Goal: Task Accomplishment & Management: Complete application form

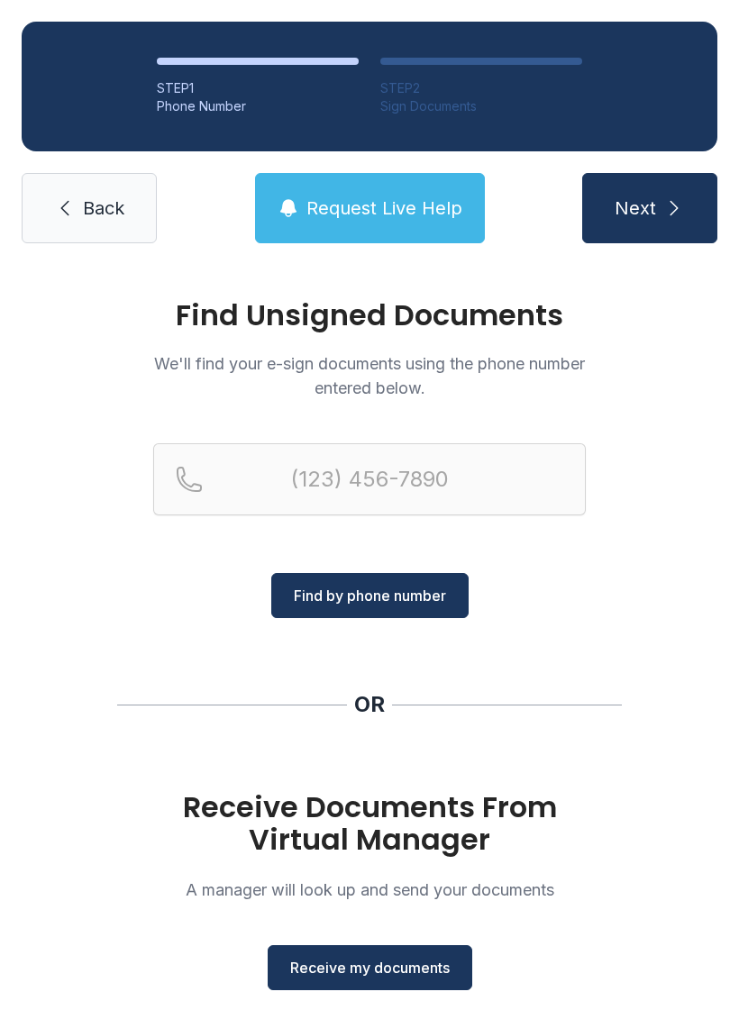
click at [365, 977] on span "Receive my documents" at bounding box center [369, 968] width 159 height 22
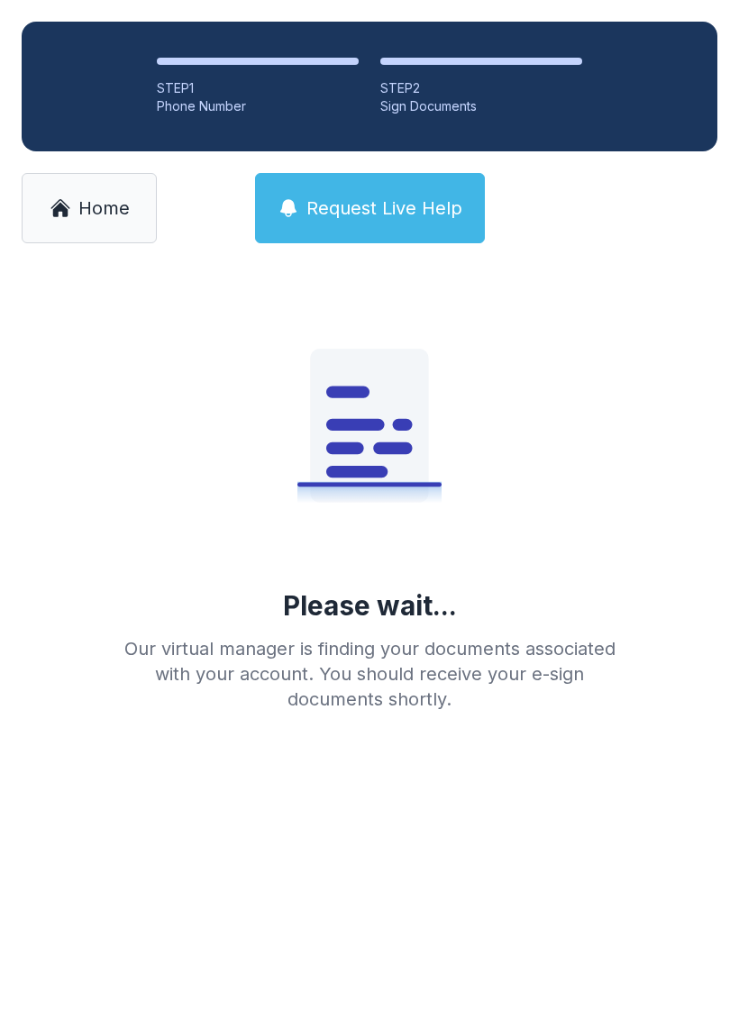
click at [185, 95] on div "STEP 1" at bounding box center [258, 88] width 202 height 18
click at [194, 109] on div "Phone Number" at bounding box center [258, 106] width 202 height 18
click at [206, 108] on div "Phone Number" at bounding box center [258, 106] width 202 height 18
click at [190, 111] on div "Phone Number" at bounding box center [258, 106] width 202 height 18
click at [88, 210] on span "Home" at bounding box center [103, 208] width 51 height 25
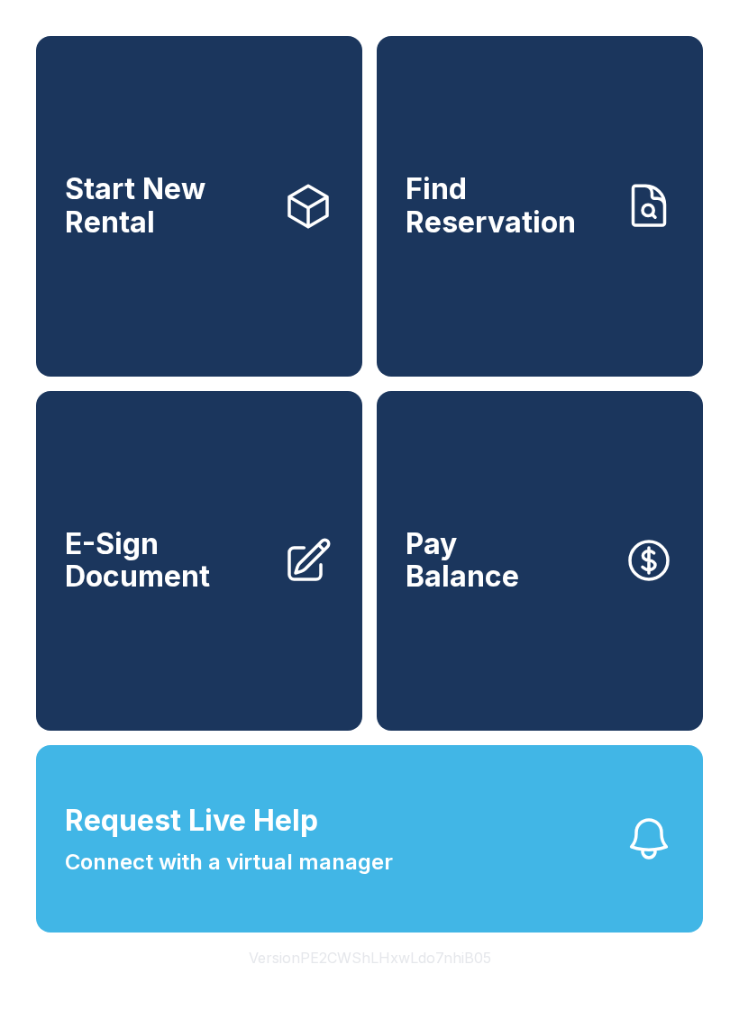
click at [251, 594] on span "E-Sign Document" at bounding box center [167, 561] width 204 height 66
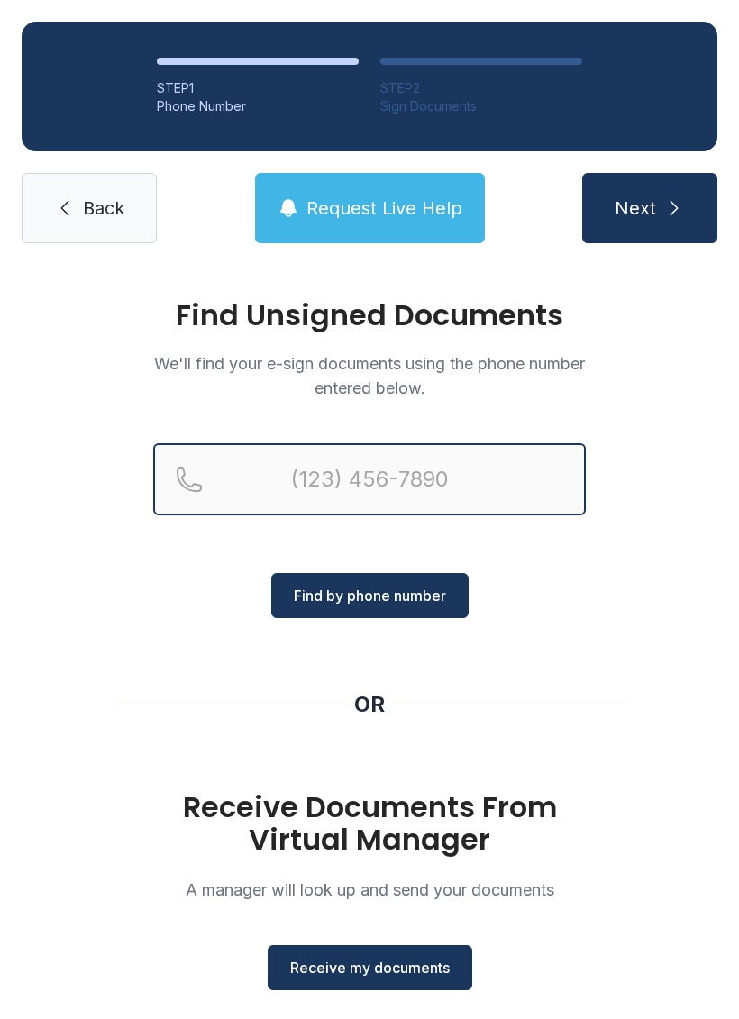
click at [318, 469] on input "Reservation phone number" at bounding box center [369, 479] width 432 height 72
type input "[PHONE_NUMBER]"
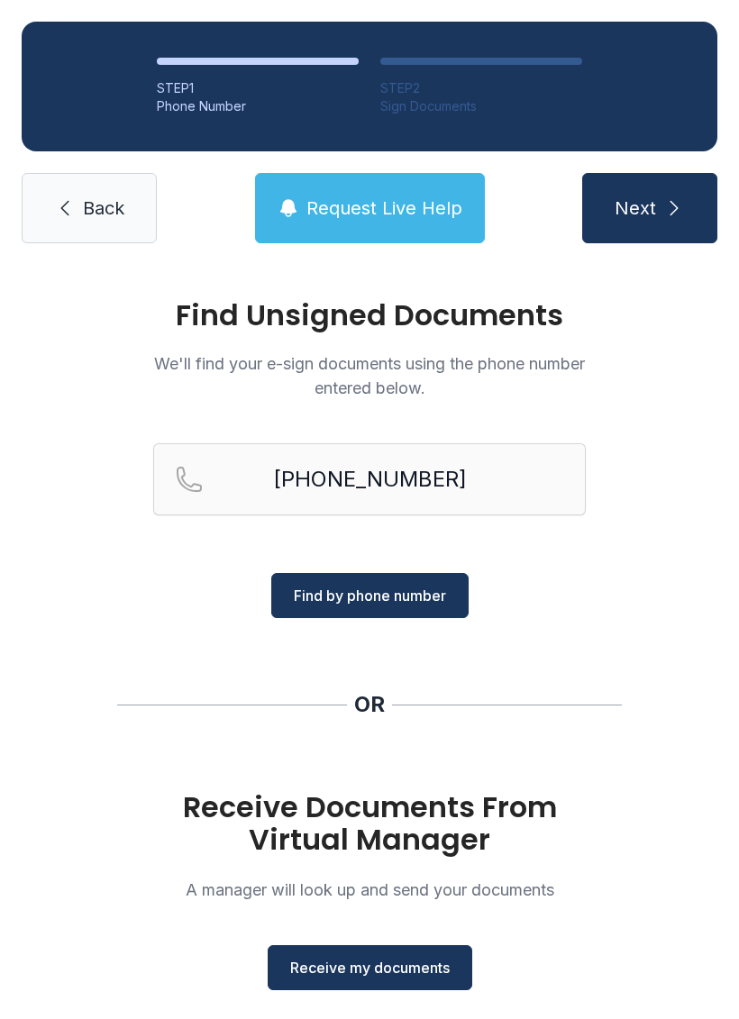
click at [355, 587] on span "Find by phone number" at bounding box center [370, 596] width 152 height 22
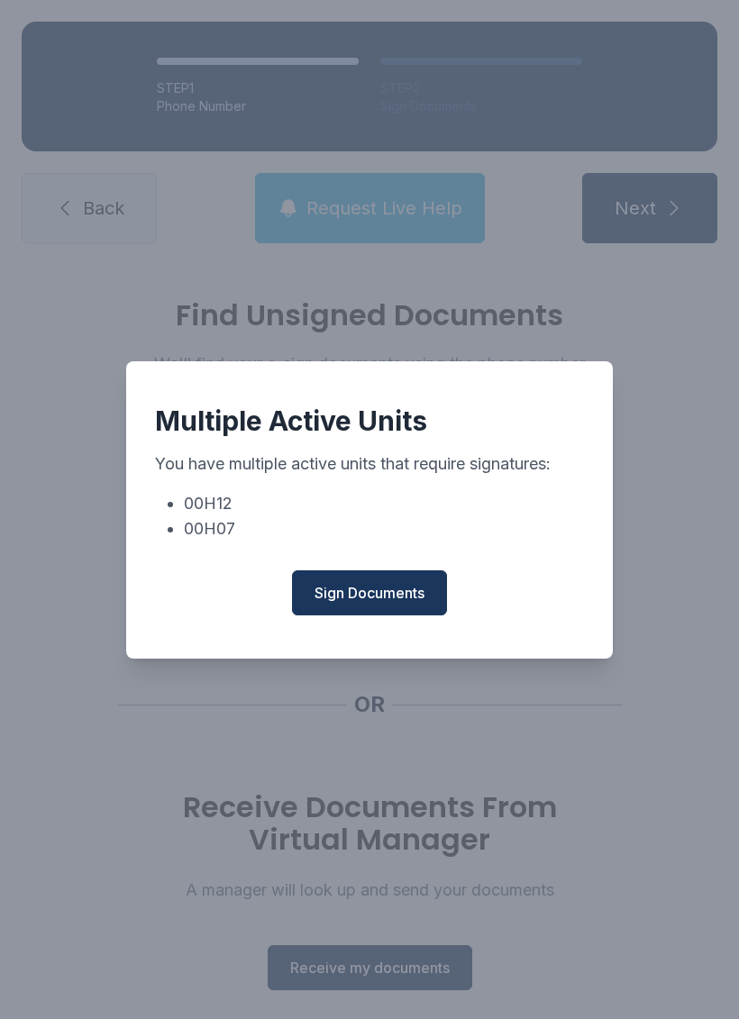
click at [372, 594] on span "Sign Documents" at bounding box center [369, 593] width 110 height 22
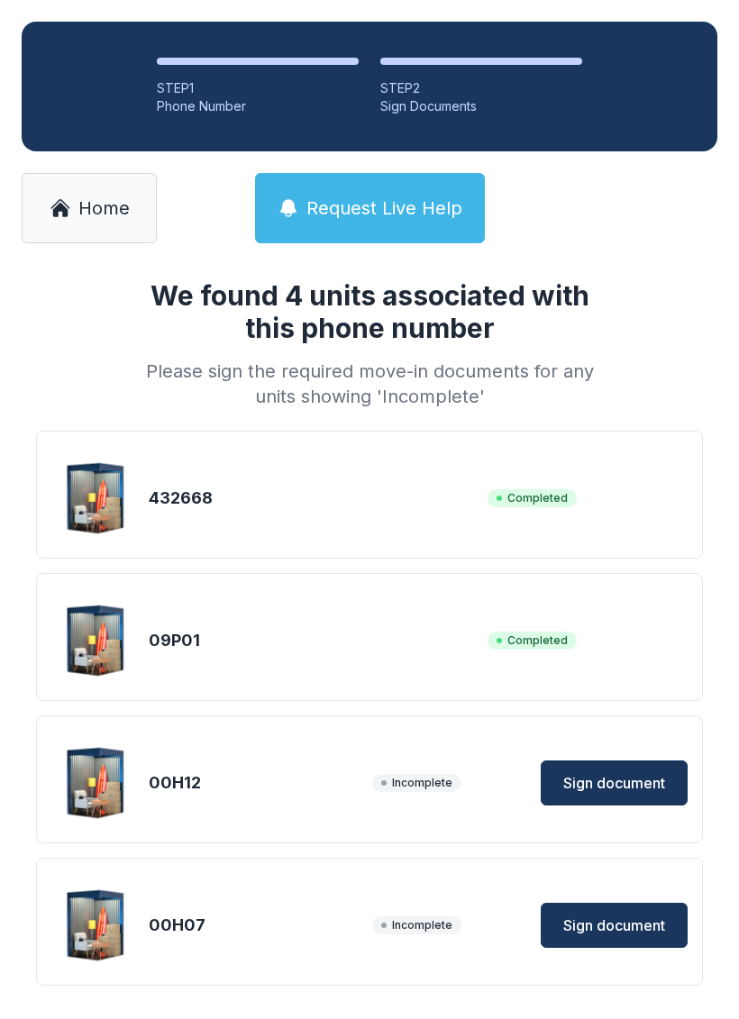
click at [597, 784] on span "Sign document" at bounding box center [614, 783] width 102 height 22
click at [78, 216] on span "Home" at bounding box center [103, 208] width 51 height 25
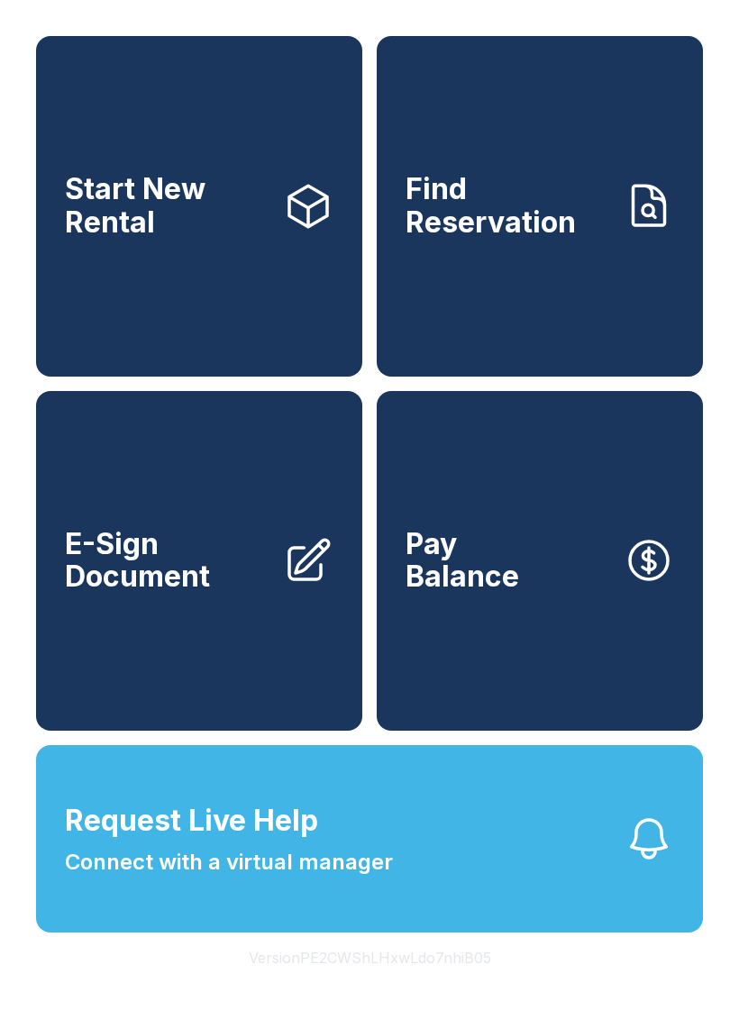
click at [100, 649] on link "E-Sign Document" at bounding box center [199, 561] width 326 height 341
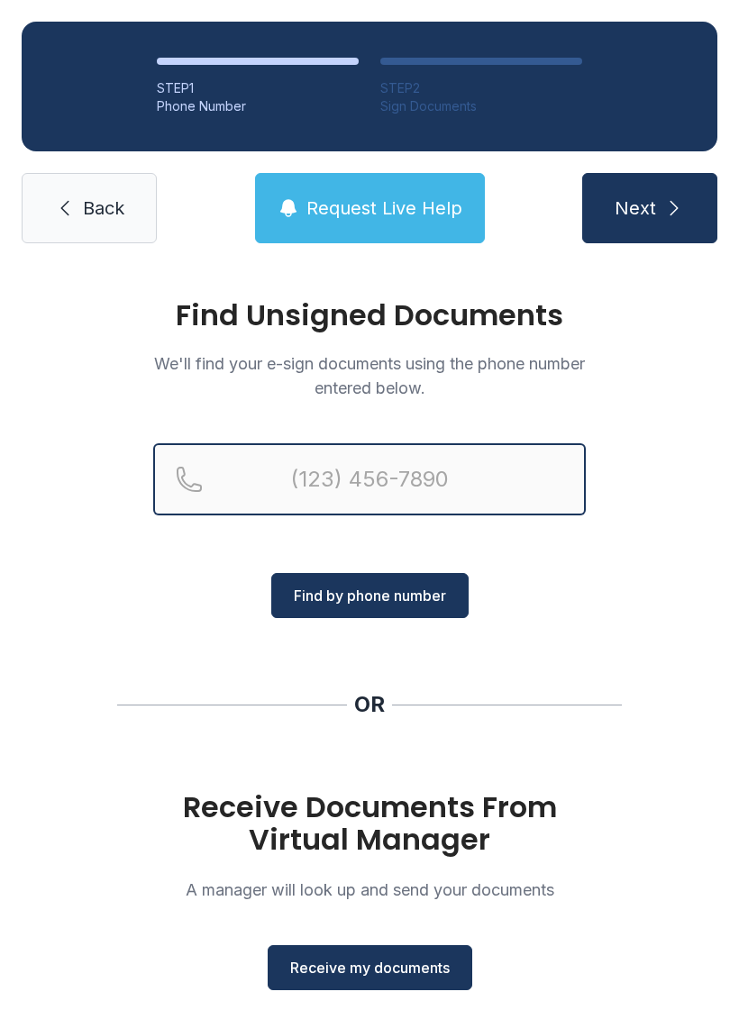
click at [314, 473] on input "Reservation phone number" at bounding box center [369, 479] width 432 height 72
type input "[PHONE_NUMBER]"
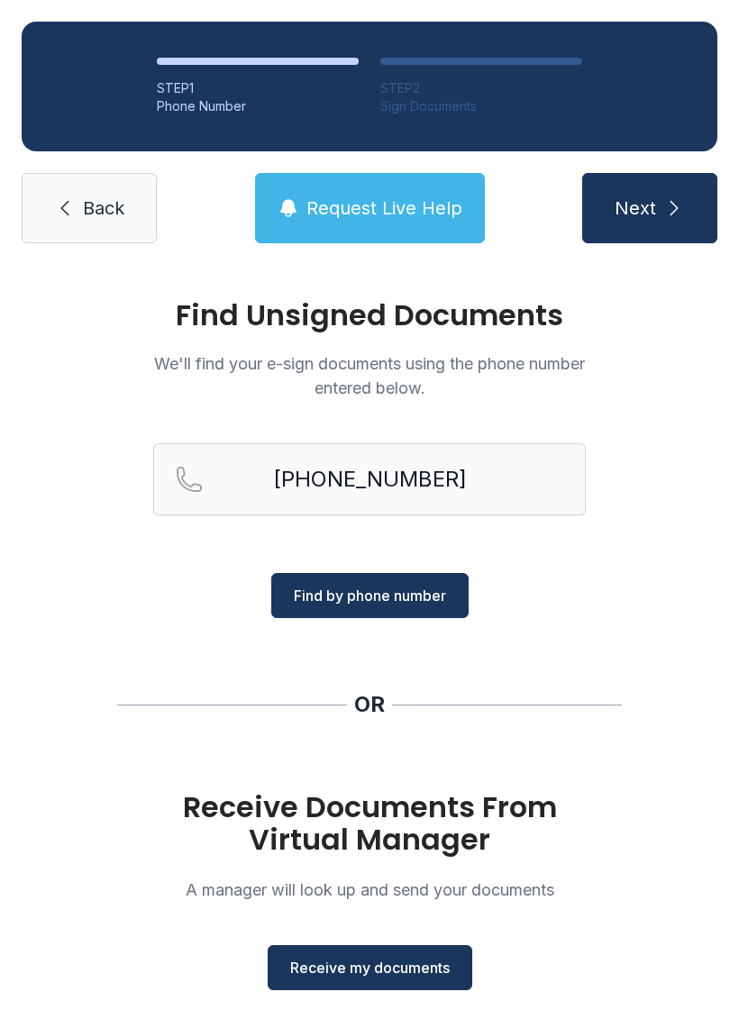
click at [380, 602] on span "Find by phone number" at bounding box center [370, 596] width 152 height 22
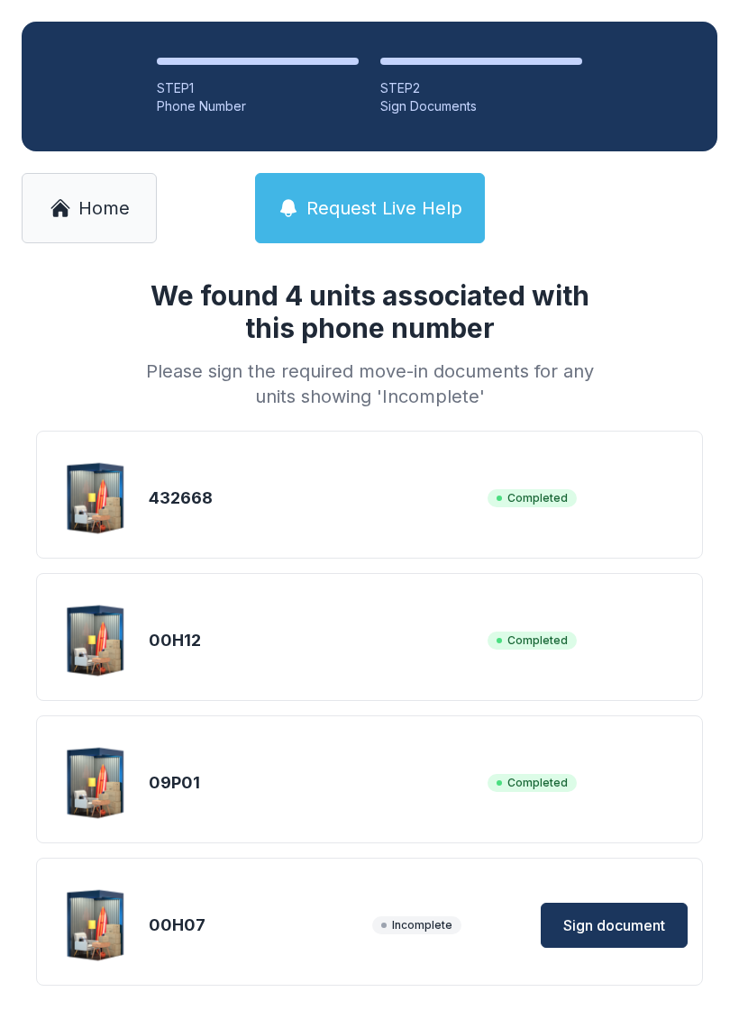
click at [607, 926] on span "Sign document" at bounding box center [614, 925] width 102 height 22
click at [605, 918] on span "Sign document" at bounding box center [614, 925] width 102 height 22
click at [104, 232] on link "Home" at bounding box center [89, 208] width 135 height 70
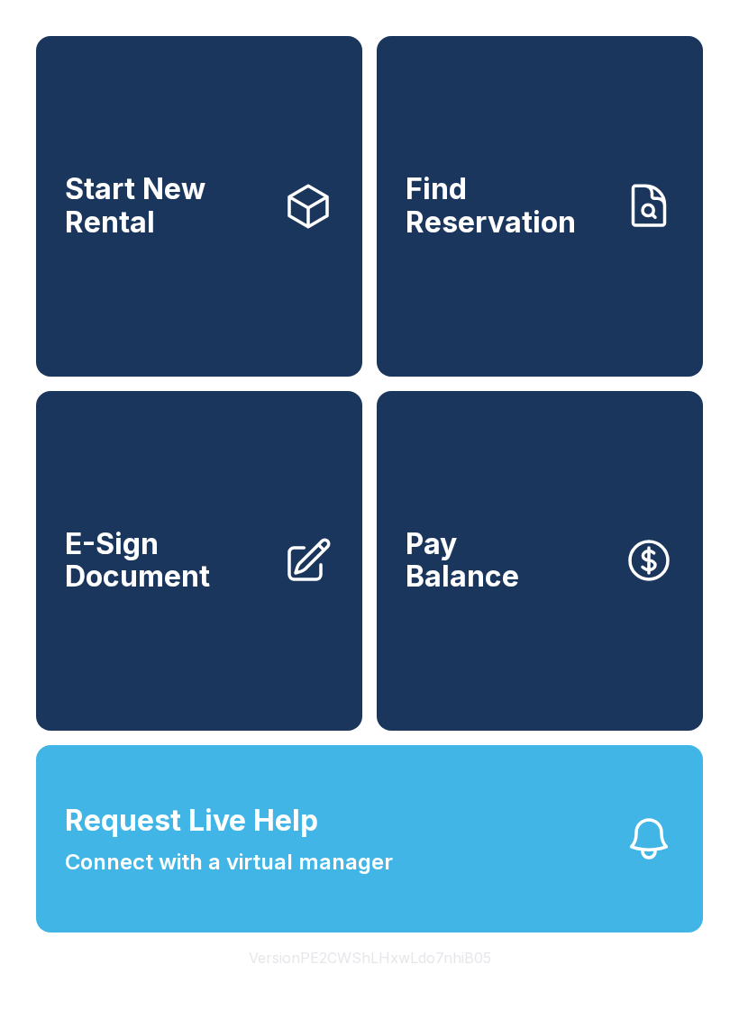
click at [397, 865] on button "Request Live Help Connect with a virtual manager" at bounding box center [369, 838] width 667 height 187
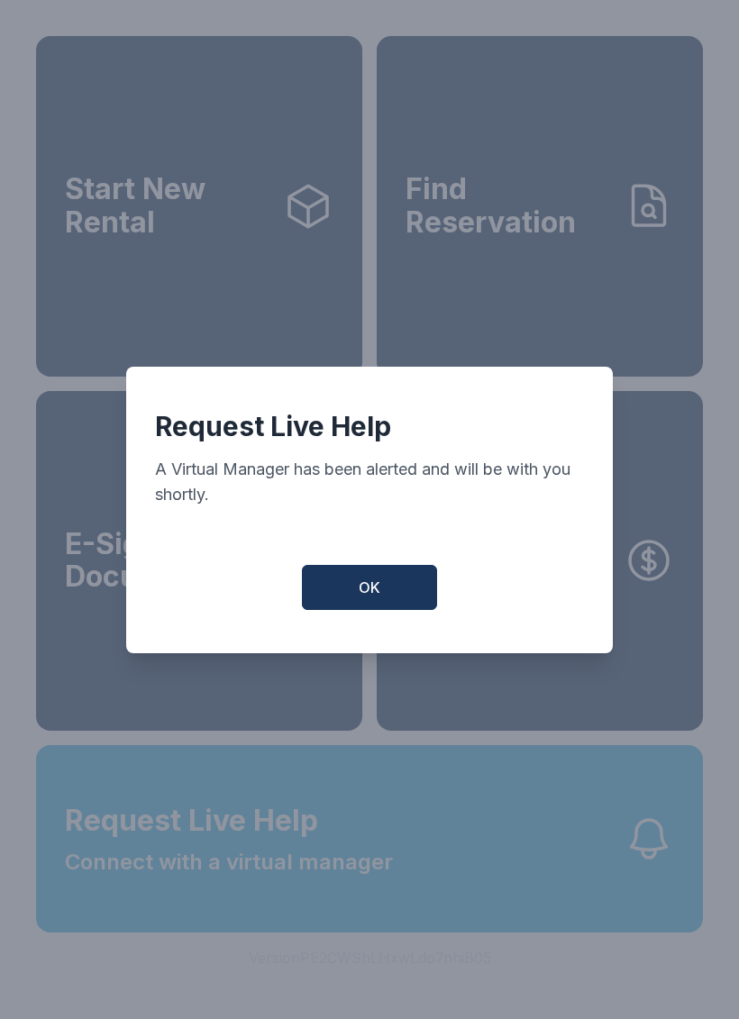
click at [375, 596] on span "OK" at bounding box center [370, 588] width 22 height 22
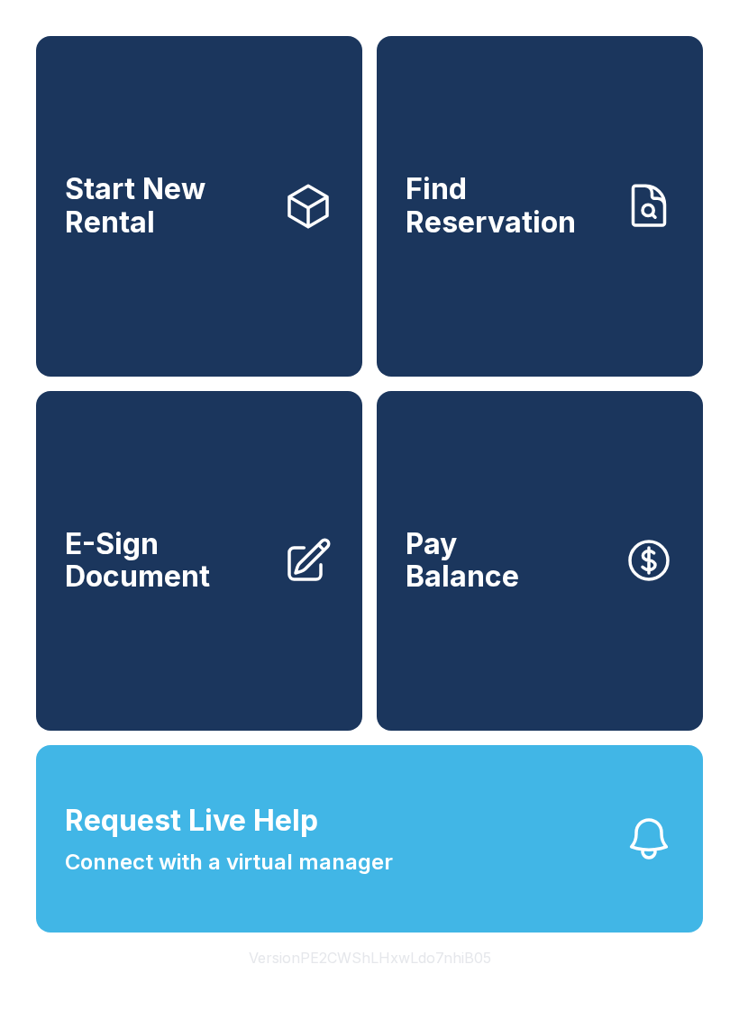
click at [205, 594] on span "E-Sign Document" at bounding box center [167, 561] width 204 height 66
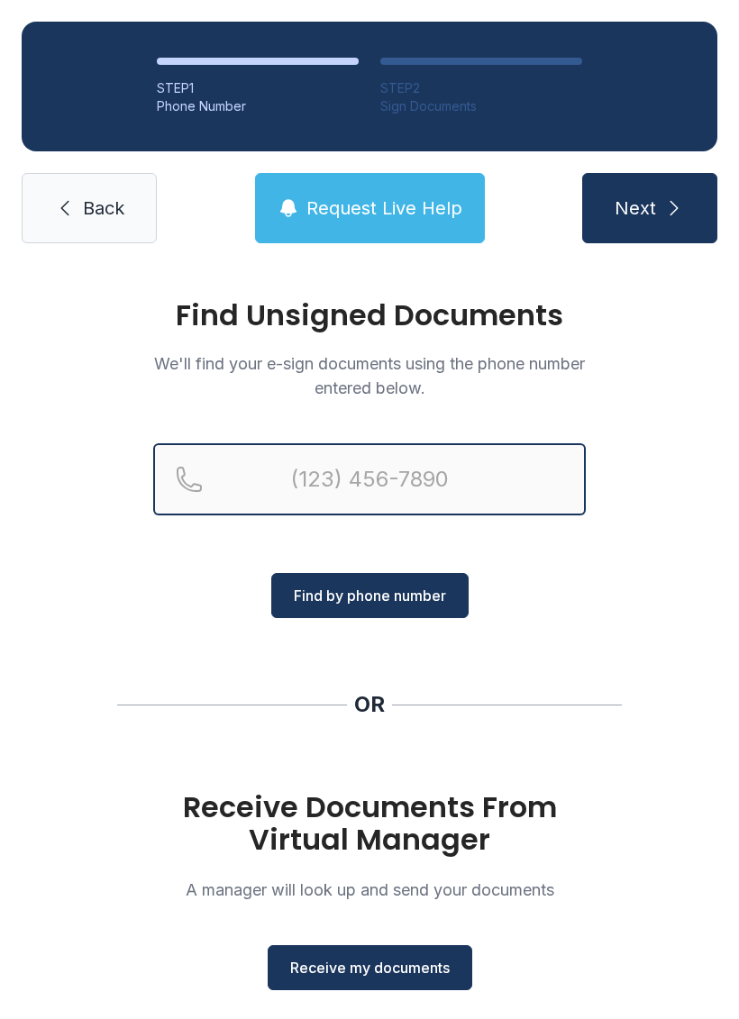
click at [367, 480] on input "Reservation phone number" at bounding box center [369, 479] width 432 height 72
type input "[PHONE_NUMBER]"
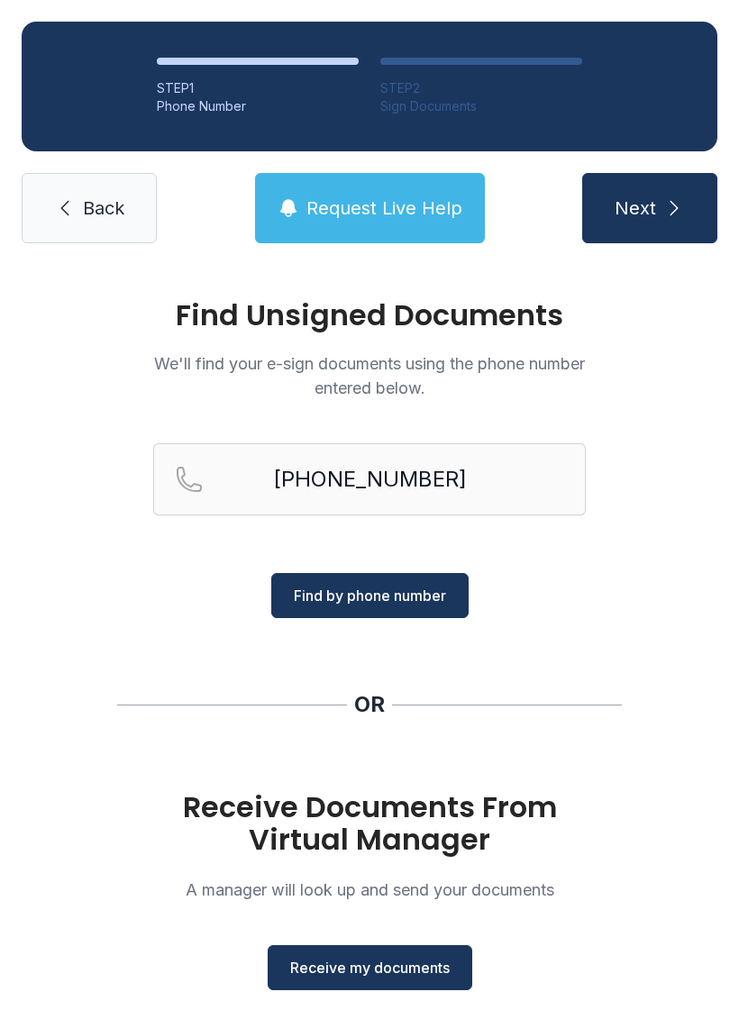
click at [366, 598] on span "Find by phone number" at bounding box center [370, 596] width 152 height 22
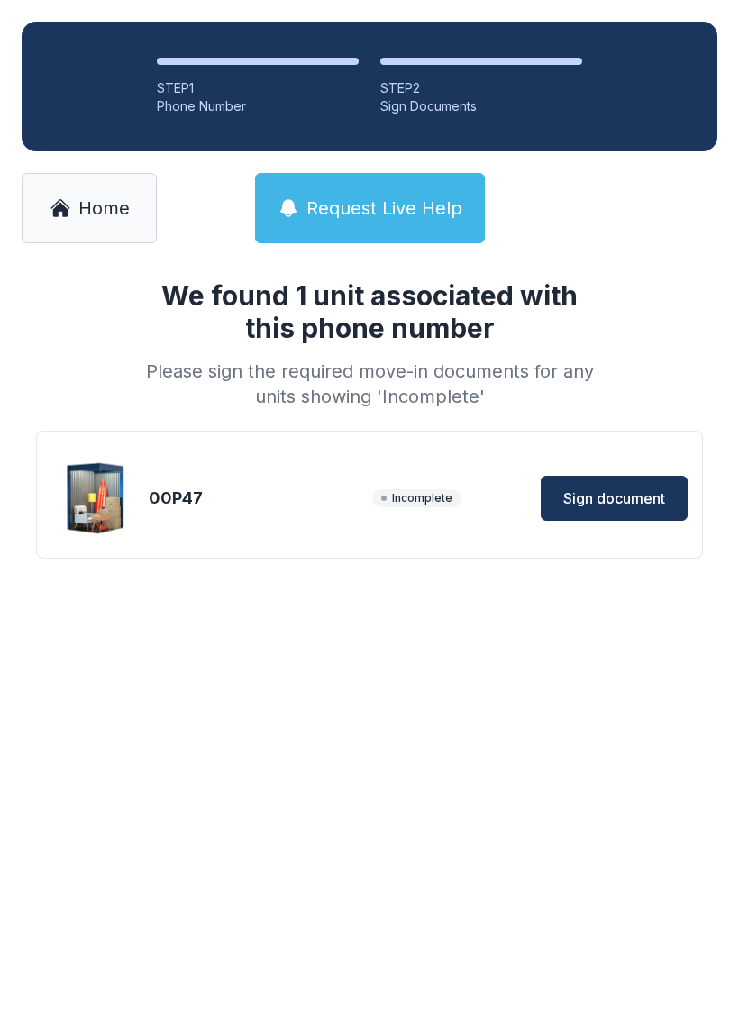
click at [621, 502] on span "Sign document" at bounding box center [614, 498] width 102 height 22
click at [101, 208] on span "Home" at bounding box center [103, 208] width 51 height 25
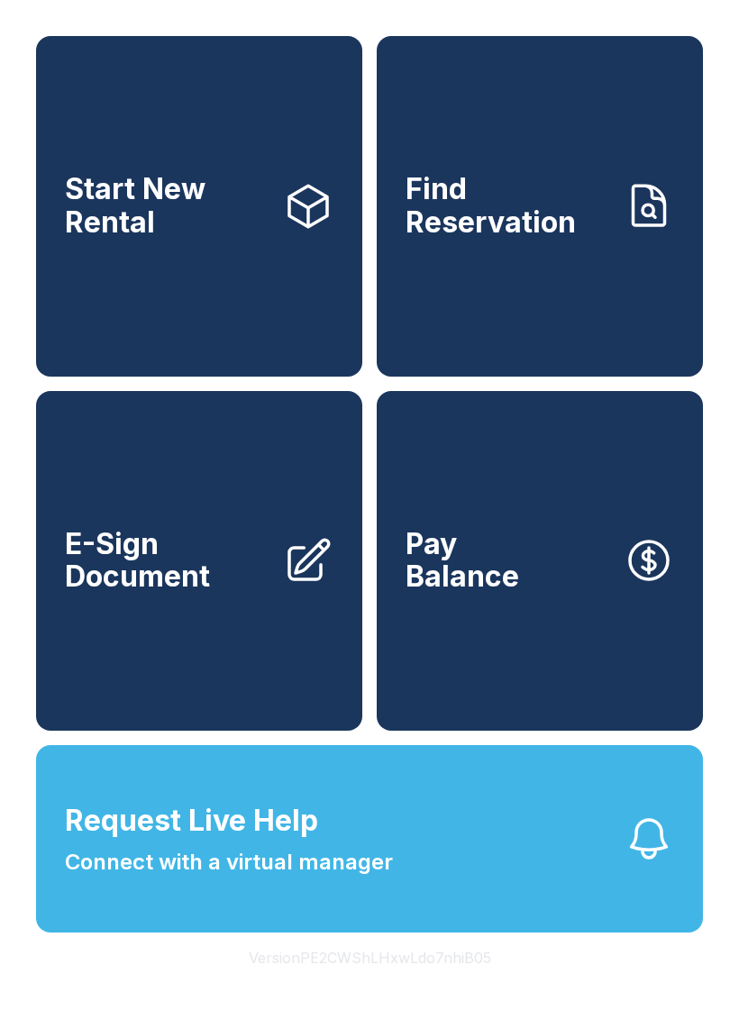
click at [205, 591] on span "E-Sign Document" at bounding box center [167, 561] width 204 height 66
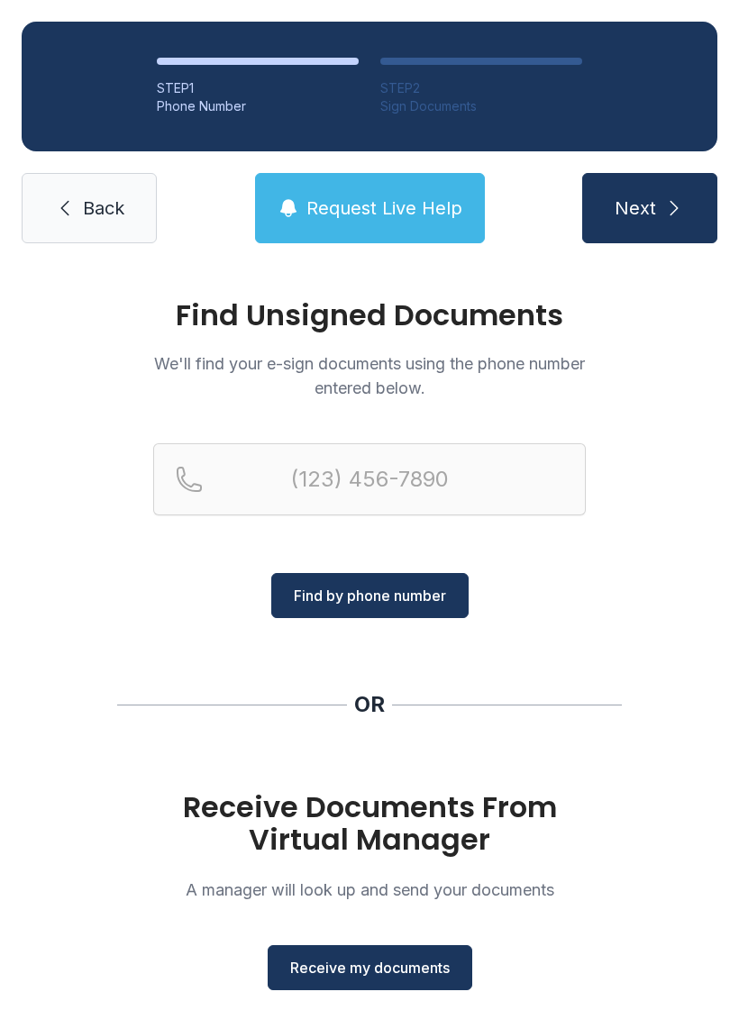
click at [82, 184] on link "Back" at bounding box center [89, 208] width 135 height 70
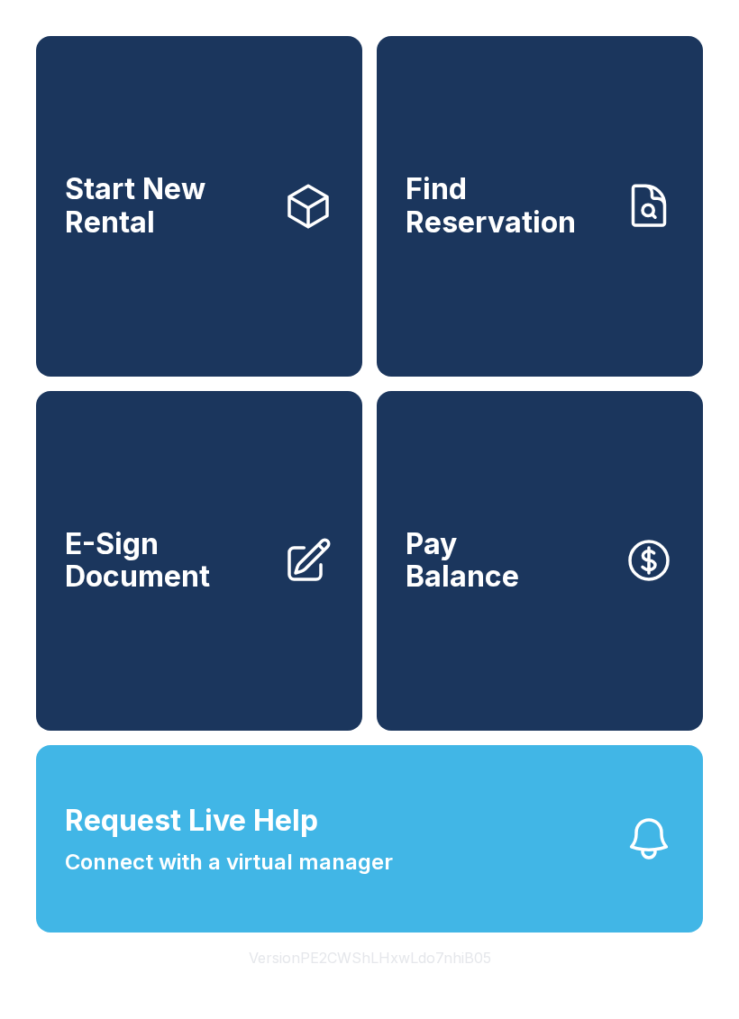
click at [536, 594] on link "Pay Balance" at bounding box center [540, 561] width 326 height 341
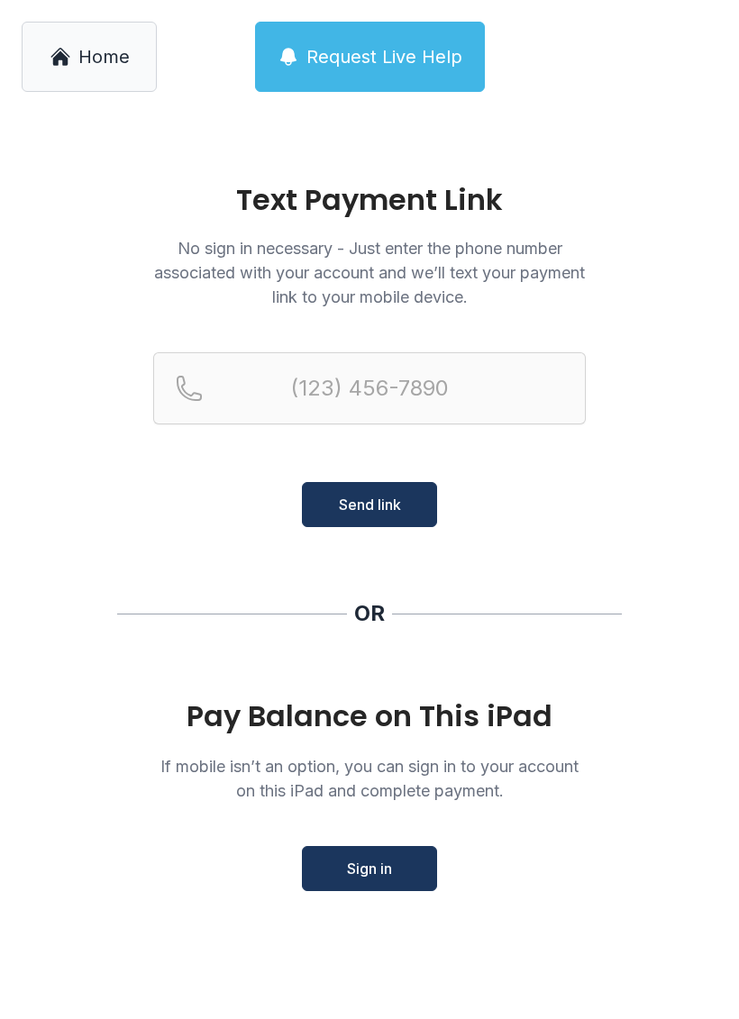
click at [77, 26] on link "Home" at bounding box center [89, 57] width 135 height 70
